Goal: Use online tool/utility: Utilize a website feature to perform a specific function

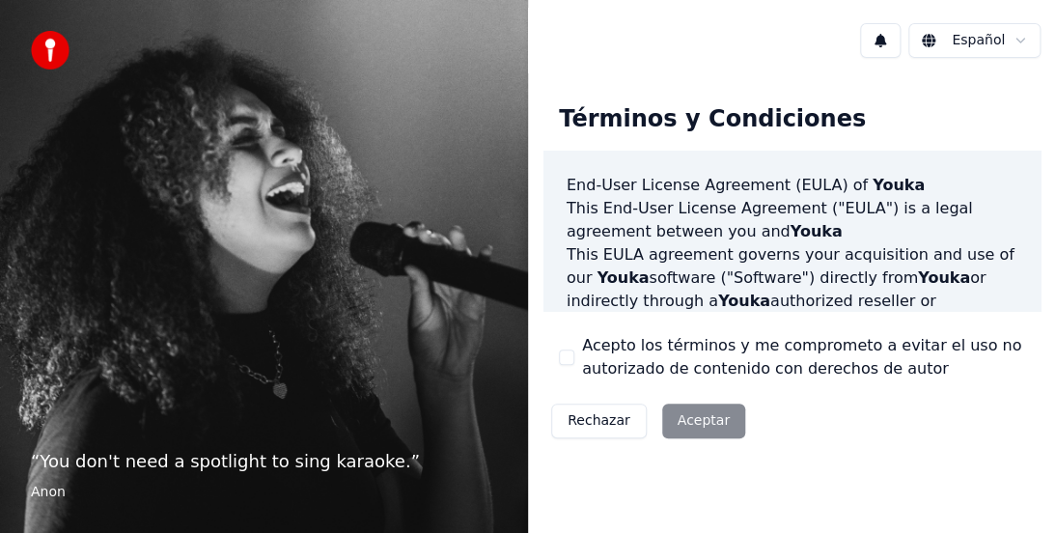
click at [682, 410] on div "Rechazar Aceptar" at bounding box center [649, 421] width 210 height 50
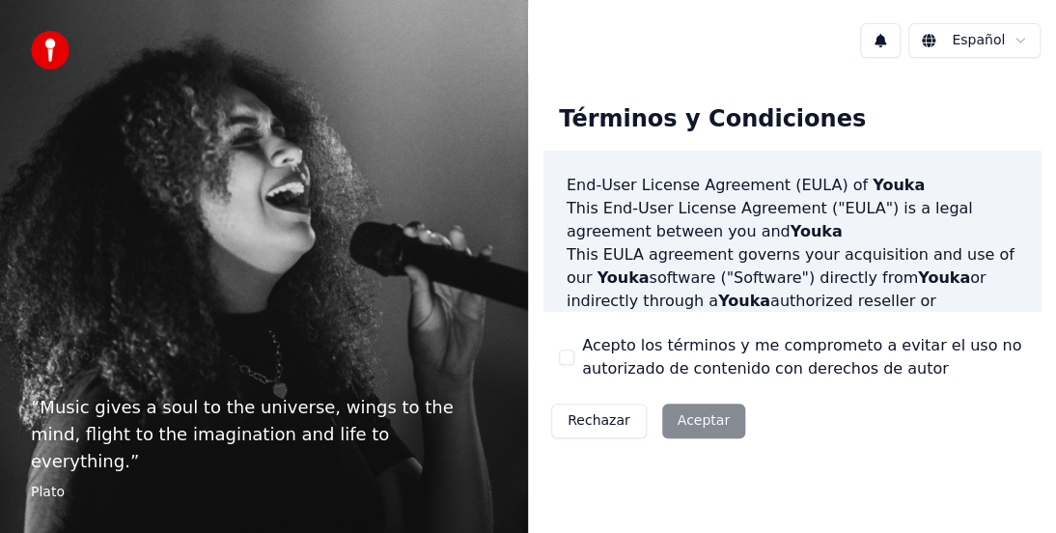
click at [682, 409] on div "Rechazar Aceptar" at bounding box center [649, 421] width 210 height 50
click at [563, 367] on div "Acepto los términos y me comprometo a evitar el uso no autorizado de contenido …" at bounding box center [792, 357] width 466 height 46
click at [564, 355] on button "Acepto los términos y me comprometo a evitar el uso no autorizado de contenido …" at bounding box center [566, 357] width 15 height 15
click at [677, 413] on button "Aceptar" at bounding box center [703, 421] width 83 height 35
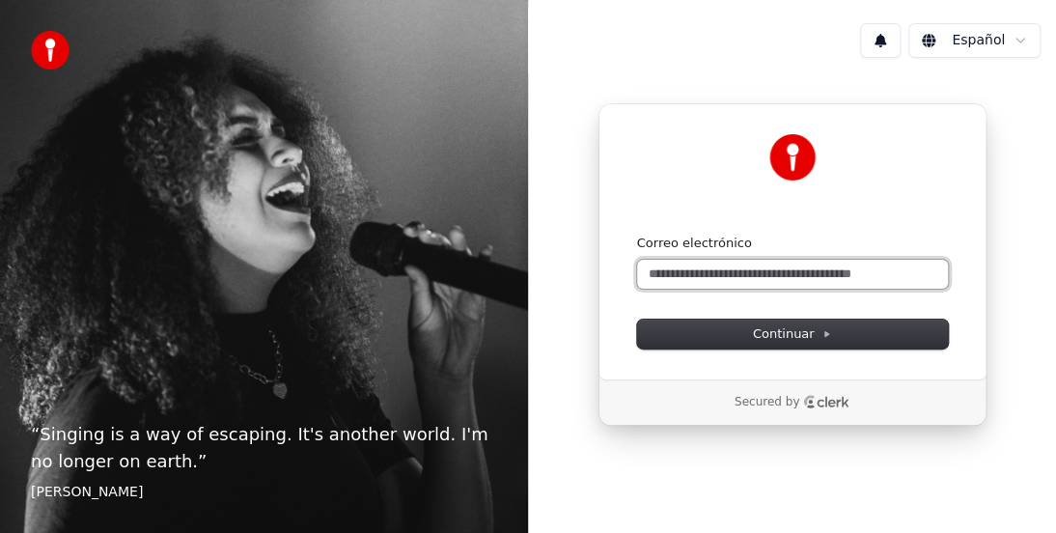
click at [727, 278] on input "Correo electrónico" at bounding box center [792, 274] width 311 height 29
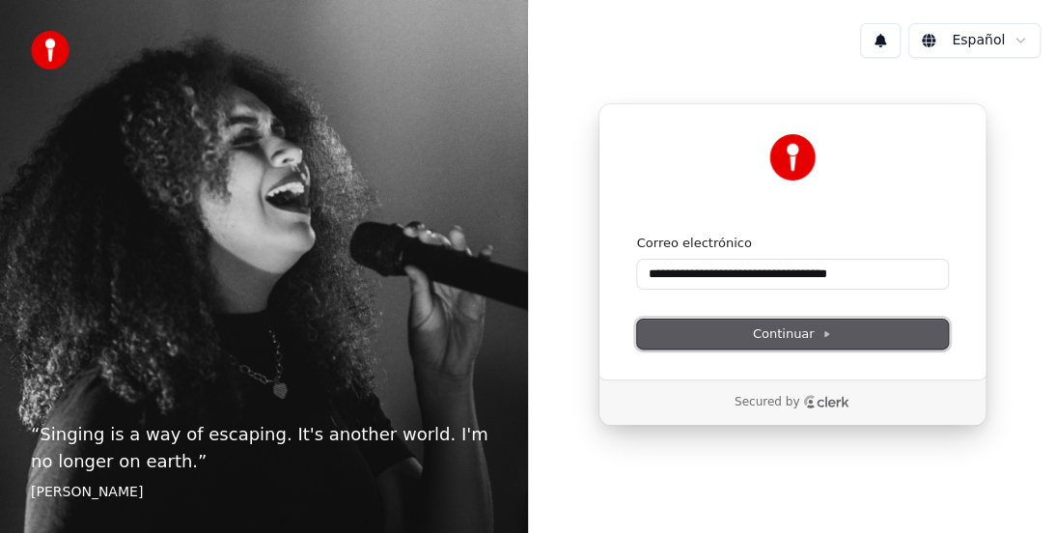
click at [776, 337] on span "Continuar" at bounding box center [792, 333] width 79 height 17
type input "**********"
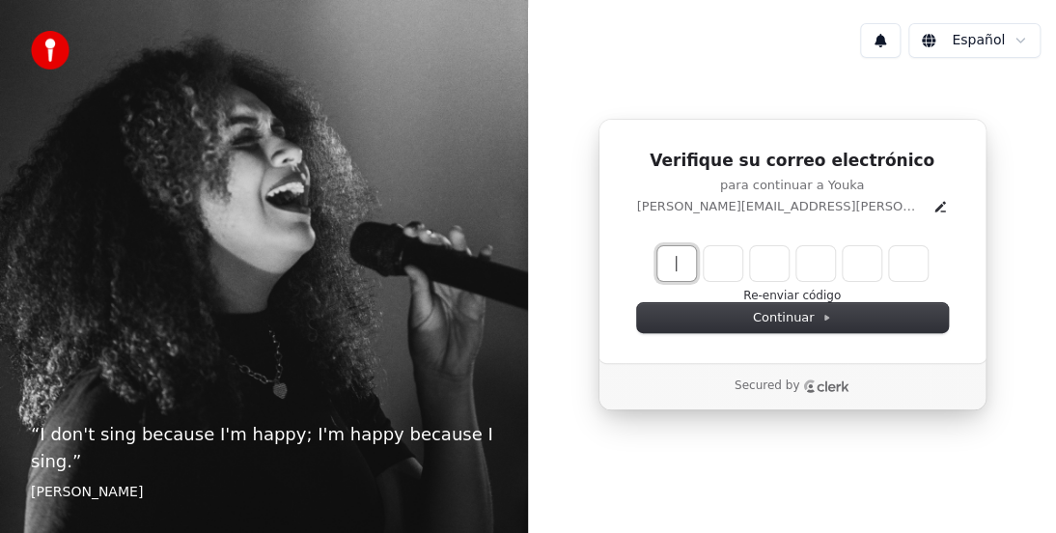
click at [699, 268] on input "Enter verification code" at bounding box center [812, 263] width 309 height 35
type input "******"
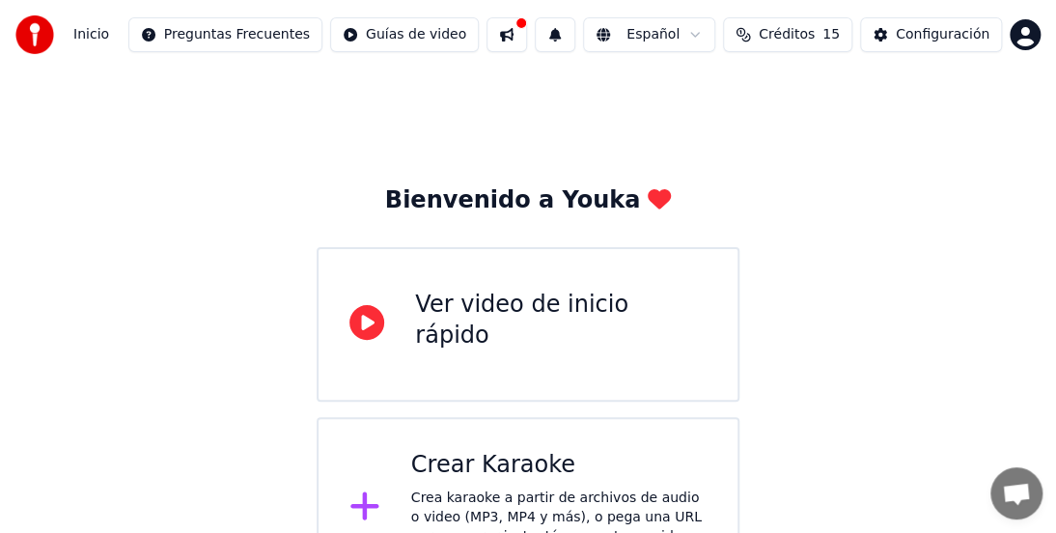
click at [742, 305] on div "Bienvenido a Youka Ver video de inicio rápido Crear Karaoke Crea karaoke a part…" at bounding box center [528, 334] width 1056 height 529
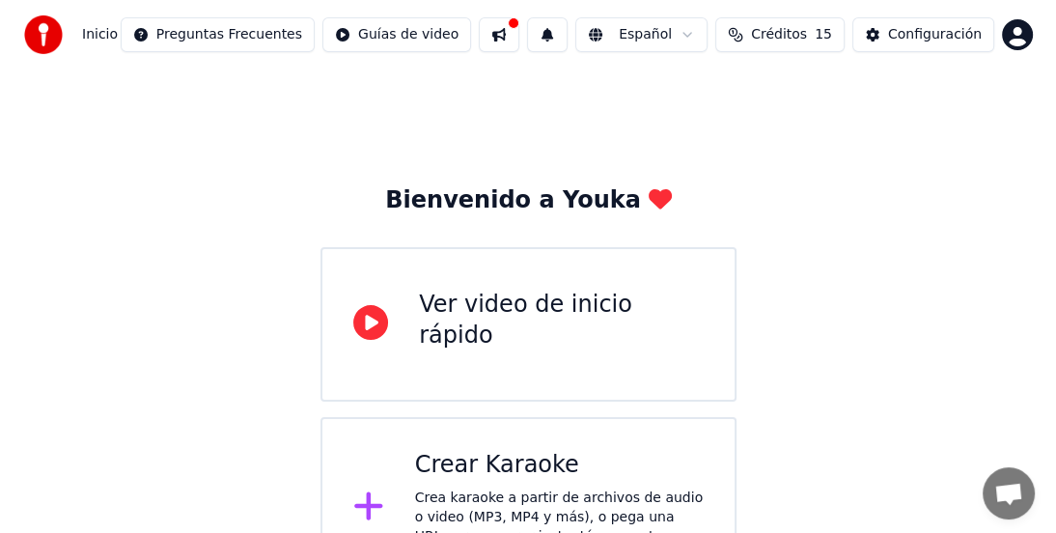
scroll to position [65, 0]
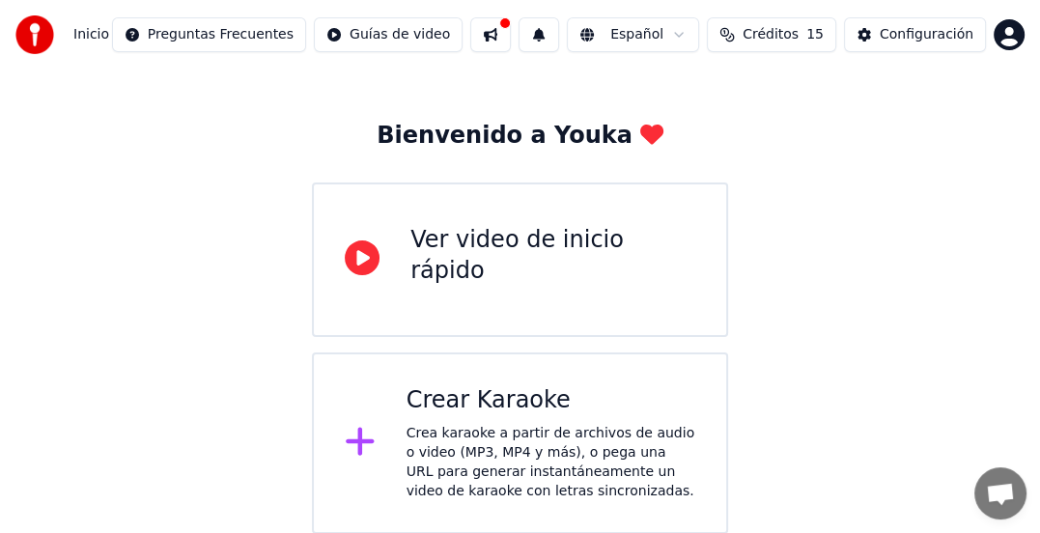
click at [460, 461] on div "Crea karaoke a partir de archivos de audio o video (MP3, MP4 y más), o pega una…" at bounding box center [550, 462] width 289 height 77
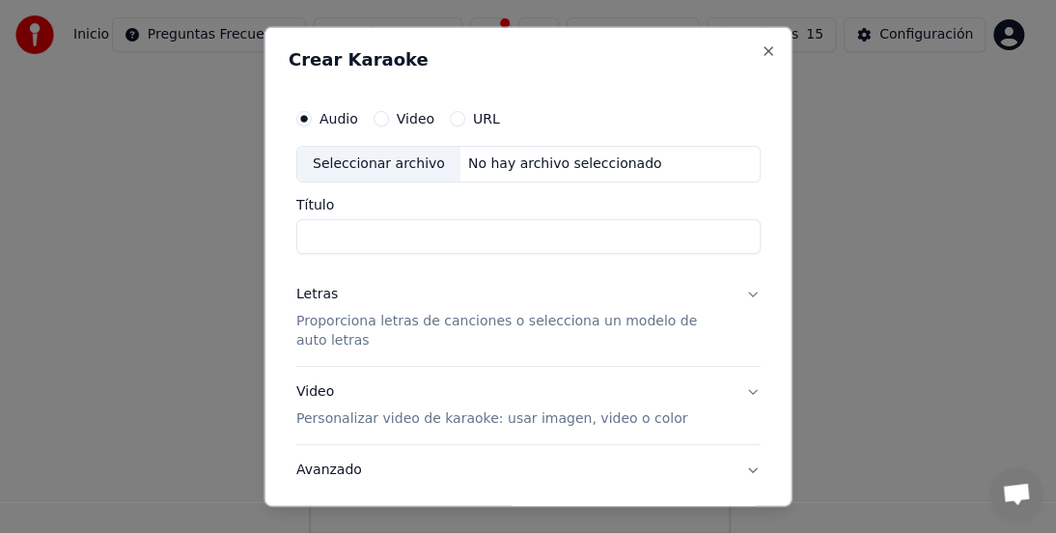
click at [502, 241] on input "Título" at bounding box center [528, 236] width 464 height 35
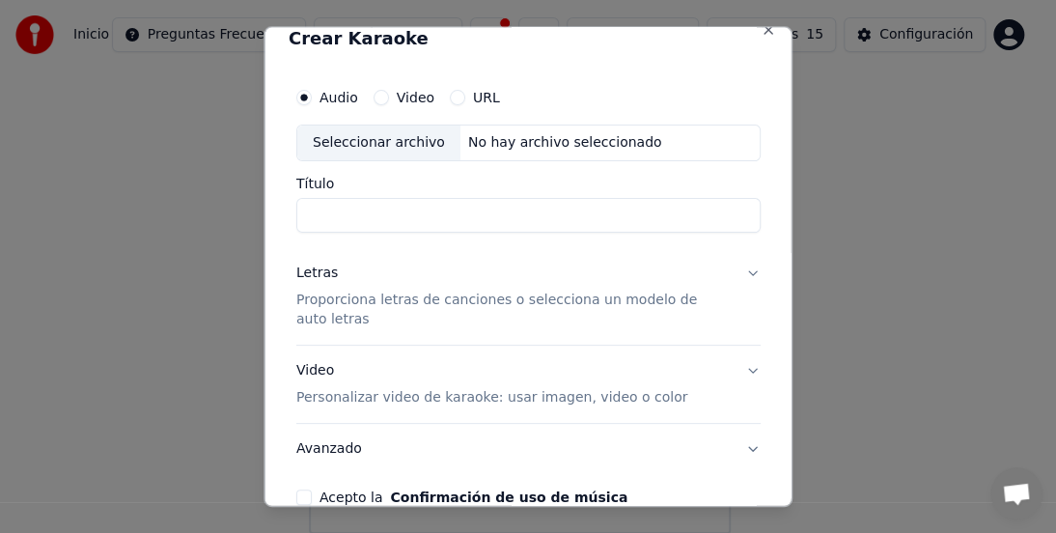
scroll to position [0, 0]
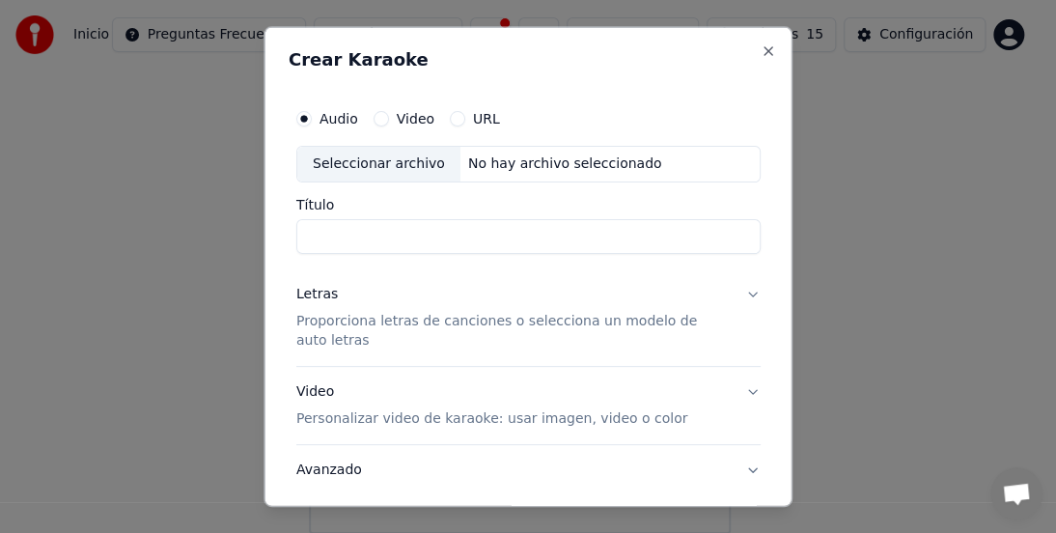
click at [387, 118] on div "Video" at bounding box center [403, 118] width 61 height 15
click at [458, 120] on button "URL" at bounding box center [457, 118] width 15 height 15
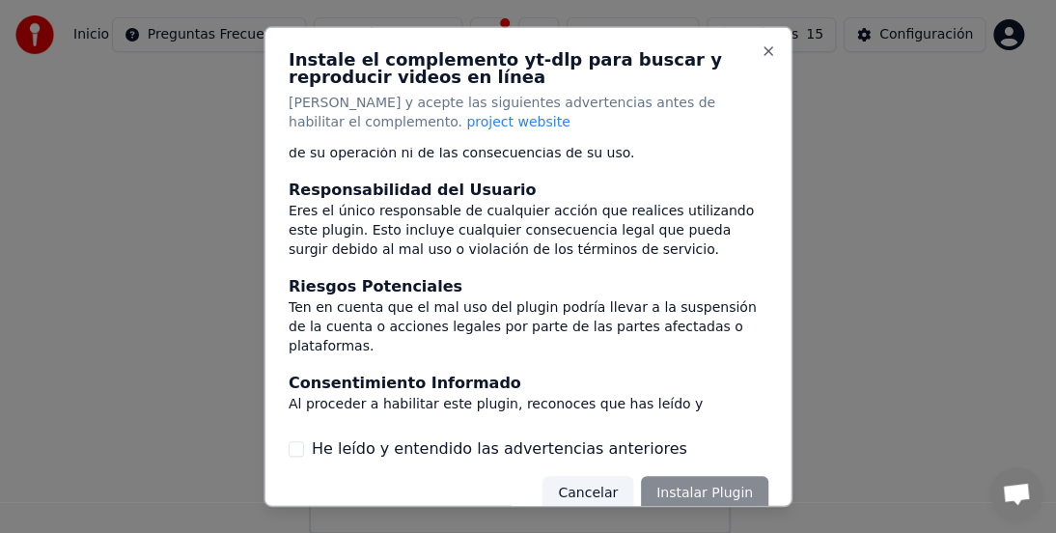
scroll to position [27, 0]
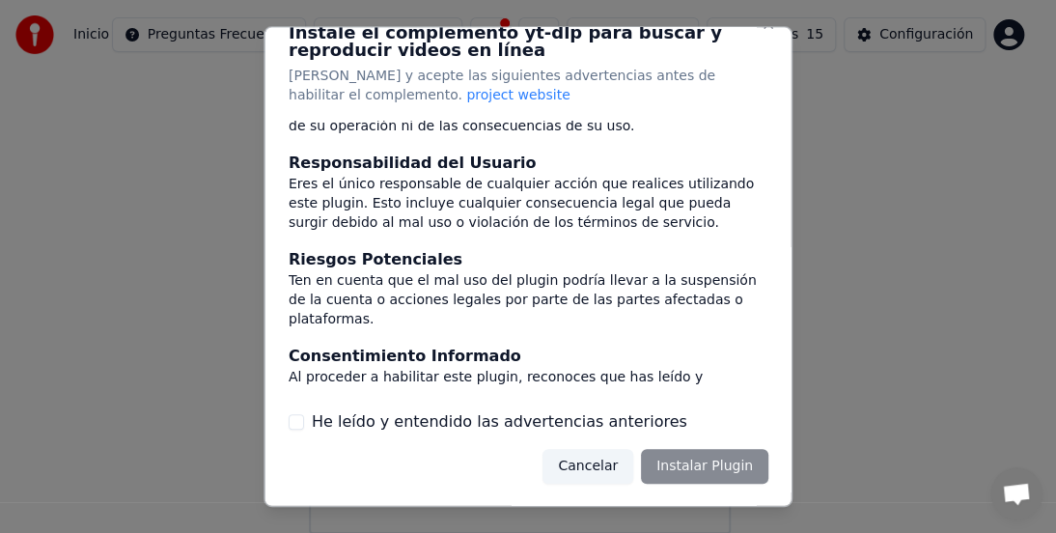
click at [291, 419] on button "He leído y entendido las advertencias anteriores" at bounding box center [296, 421] width 15 height 15
click at [642, 466] on button "Instalar Plugin" at bounding box center [704, 466] width 127 height 35
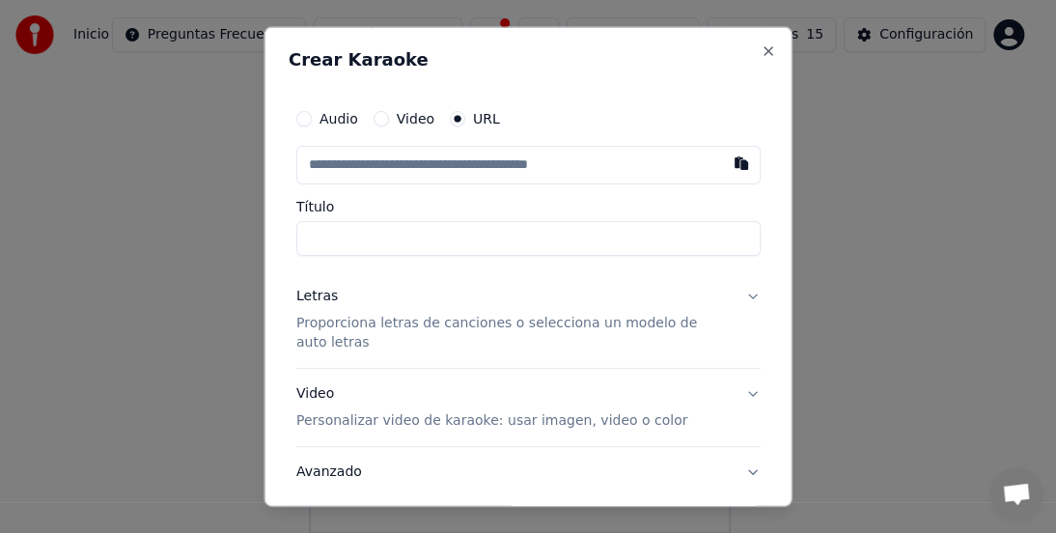
click at [413, 148] on input "text" at bounding box center [528, 165] width 464 height 39
click at [348, 159] on input "text" at bounding box center [528, 165] width 464 height 39
click at [348, 158] on input "text" at bounding box center [528, 165] width 464 height 39
drag, startPoint x: 348, startPoint y: 158, endPoint x: 385, endPoint y: 148, distance: 39.1
click at [727, 165] on button "button" at bounding box center [741, 163] width 39 height 35
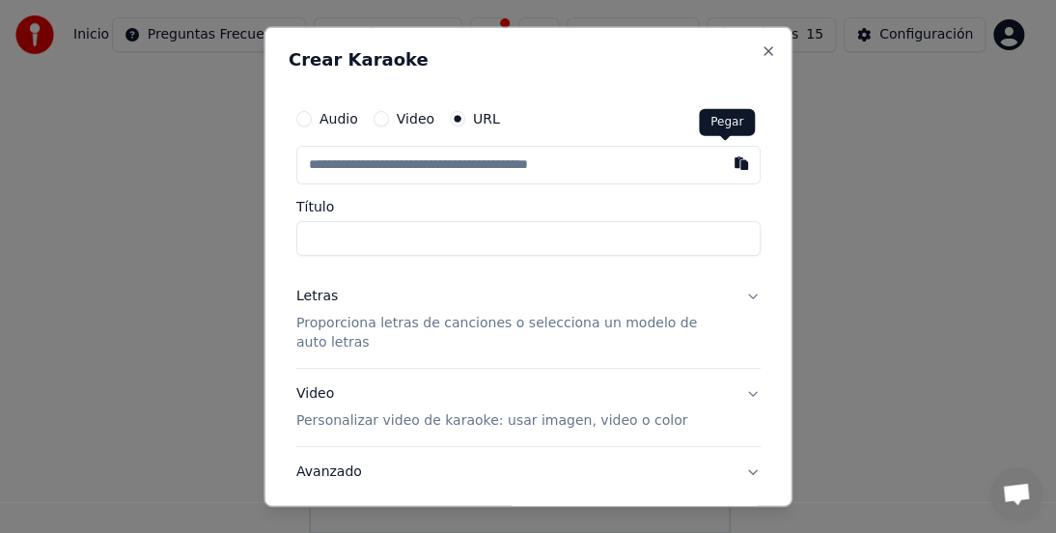
type input "**********"
click at [409, 245] on input "Título" at bounding box center [528, 238] width 464 height 35
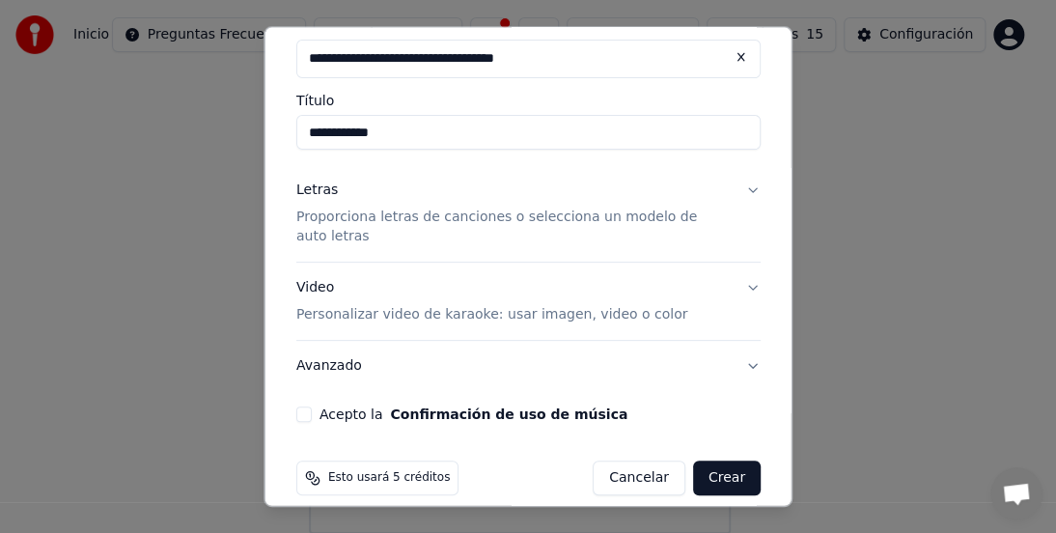
scroll to position [126, 0]
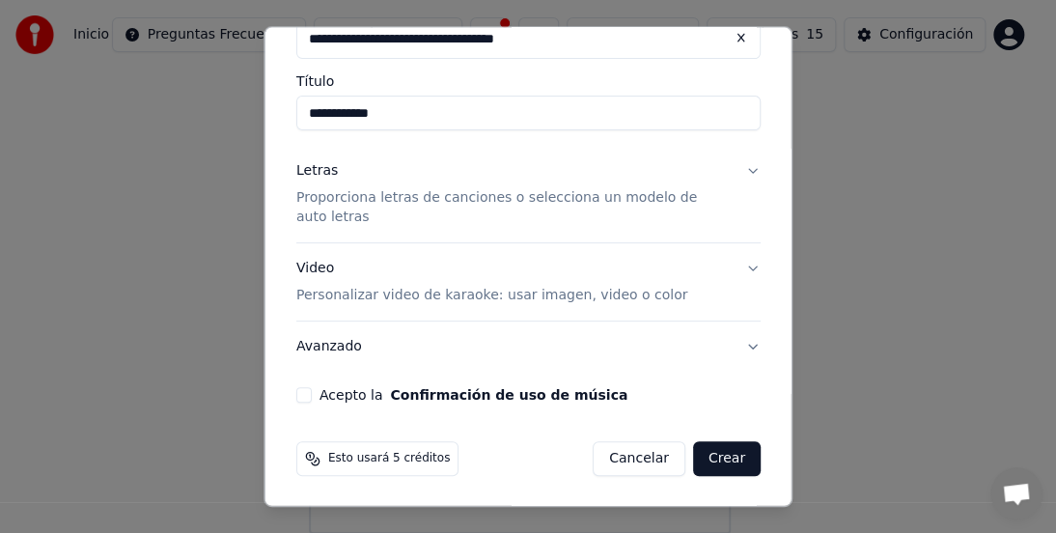
type input "**********"
click at [294, 402] on div "**********" at bounding box center [529, 188] width 480 height 444
click at [304, 390] on button "Acepto la Confirmación de uso de música" at bounding box center [303, 394] width 15 height 15
click at [707, 463] on button "Crear" at bounding box center [726, 458] width 68 height 35
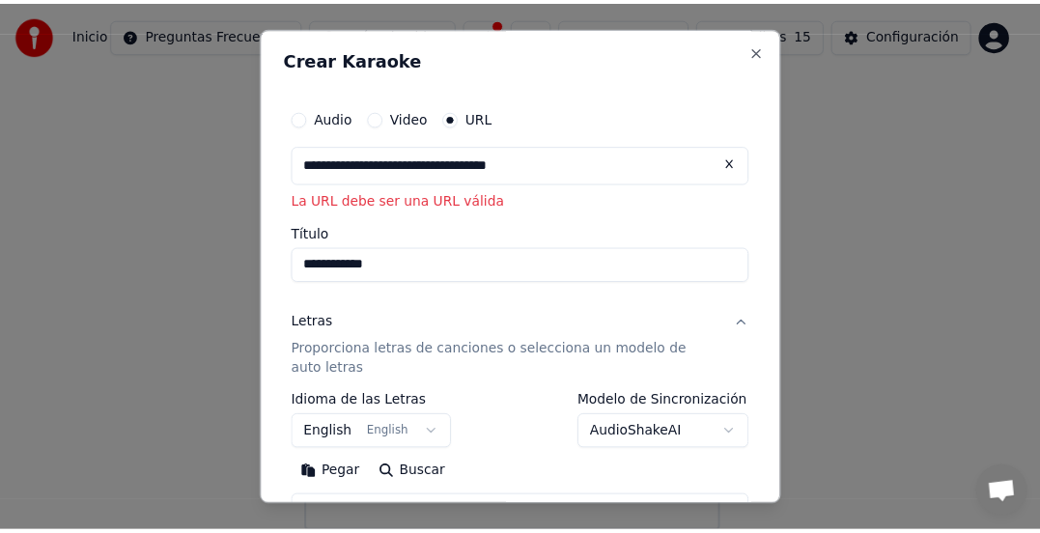
scroll to position [0, 0]
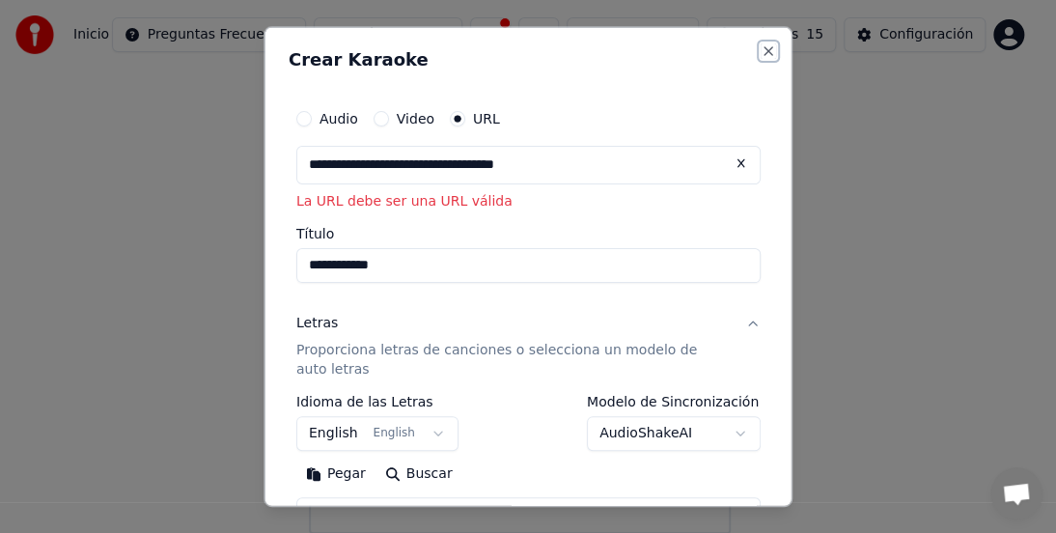
click at [761, 45] on button "Close" at bounding box center [768, 50] width 15 height 15
select select
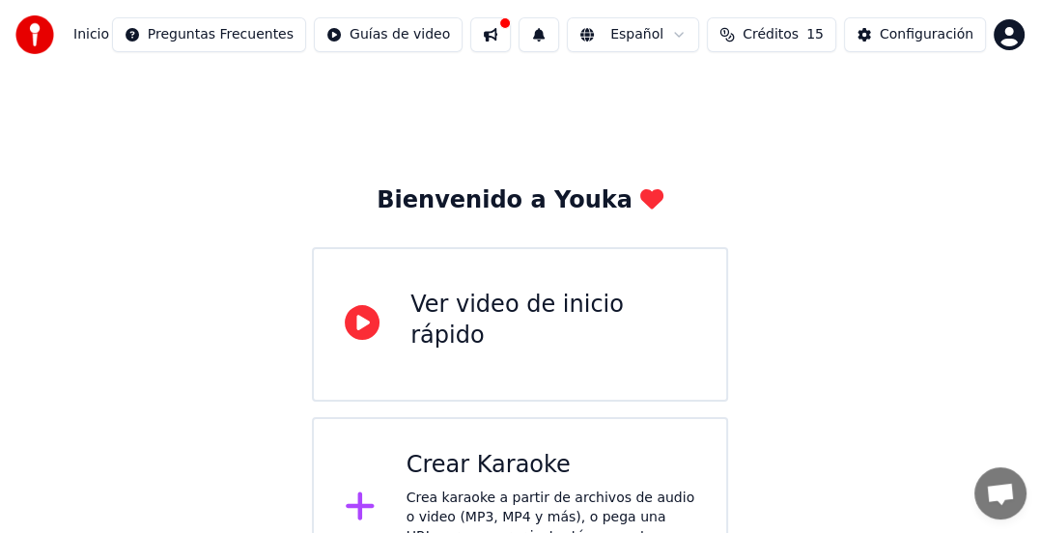
click at [818, 27] on span "15" at bounding box center [814, 34] width 17 height 19
